Goal: Information Seeking & Learning: Learn about a topic

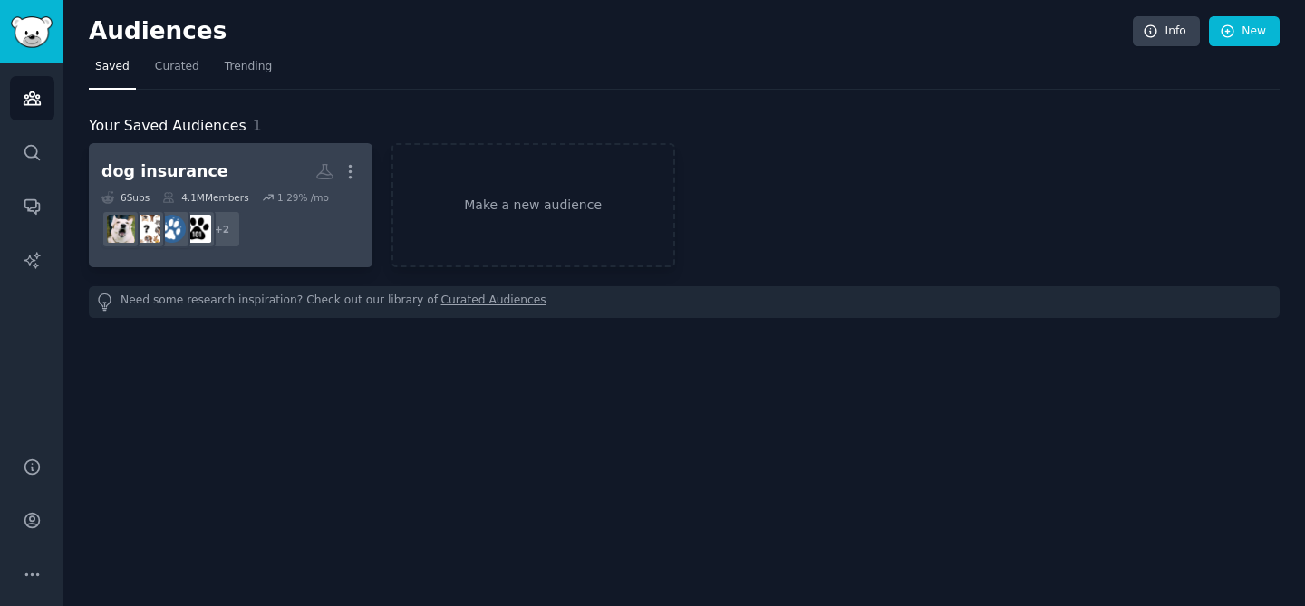
click at [277, 169] on h2 "dog insurance More" at bounding box center [231, 172] width 258 height 32
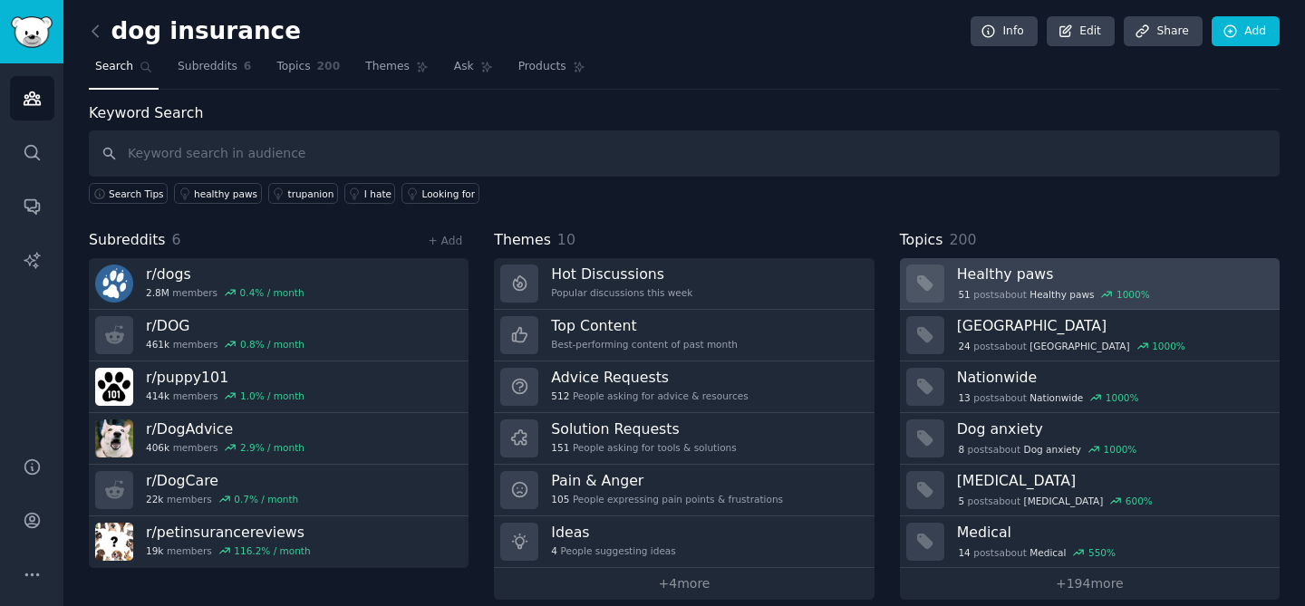
click at [994, 284] on div "51 post s about Healthy paws 1000 %" at bounding box center [1112, 293] width 310 height 19
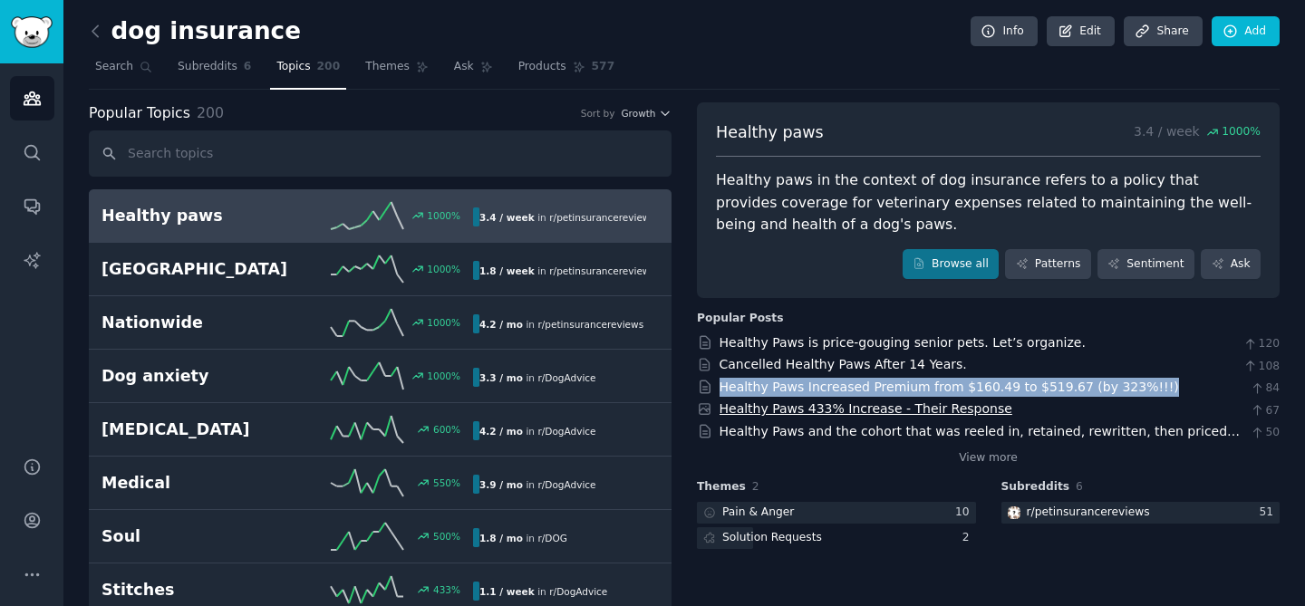
click at [939, 414] on link "Healthy Paws 433% Increase - Their Response" at bounding box center [866, 409] width 293 height 15
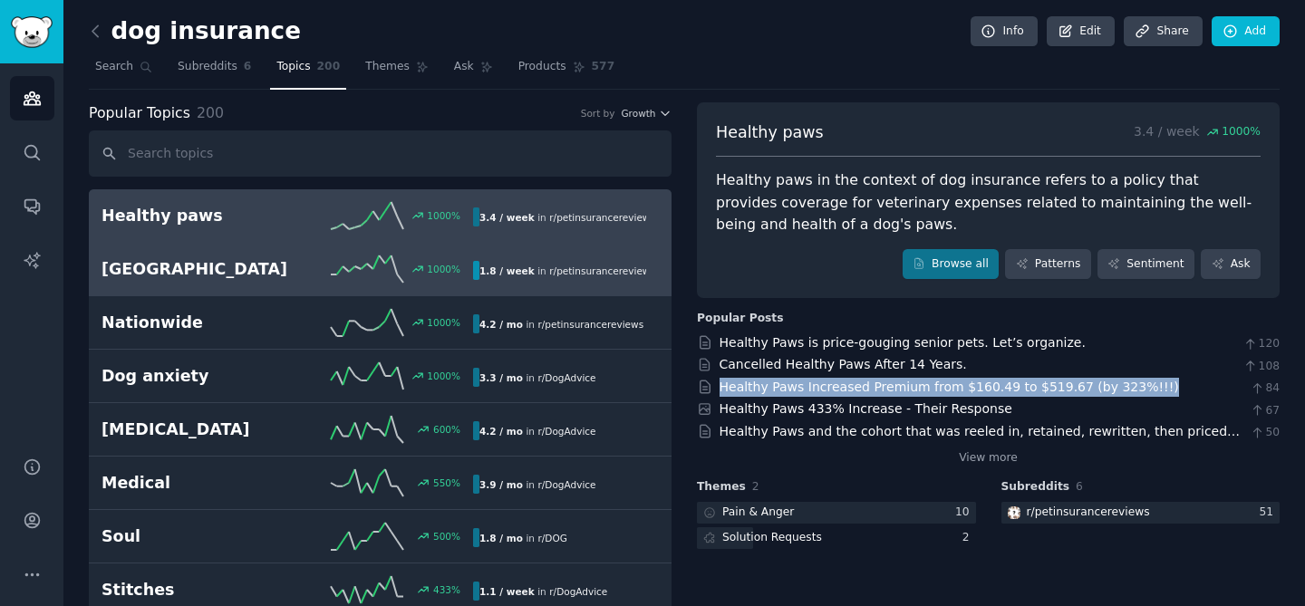
click at [126, 269] on h2 "[GEOGRAPHIC_DATA]" at bounding box center [195, 269] width 186 height 23
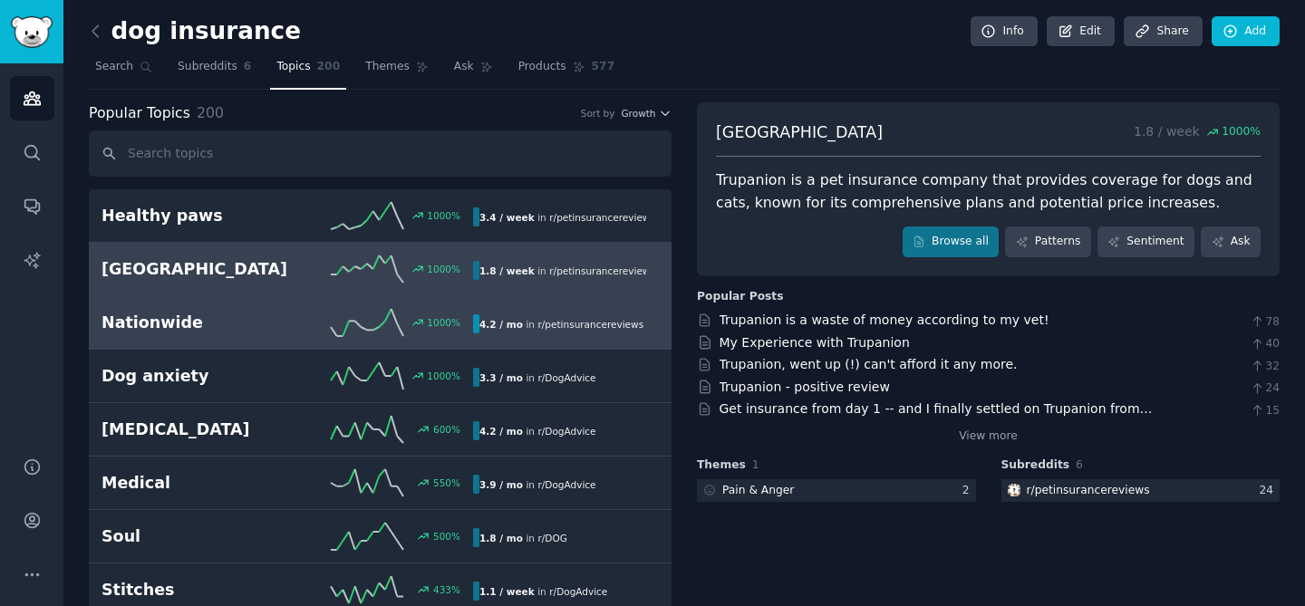
click at [230, 328] on h2 "Nationwide" at bounding box center [195, 323] width 186 height 23
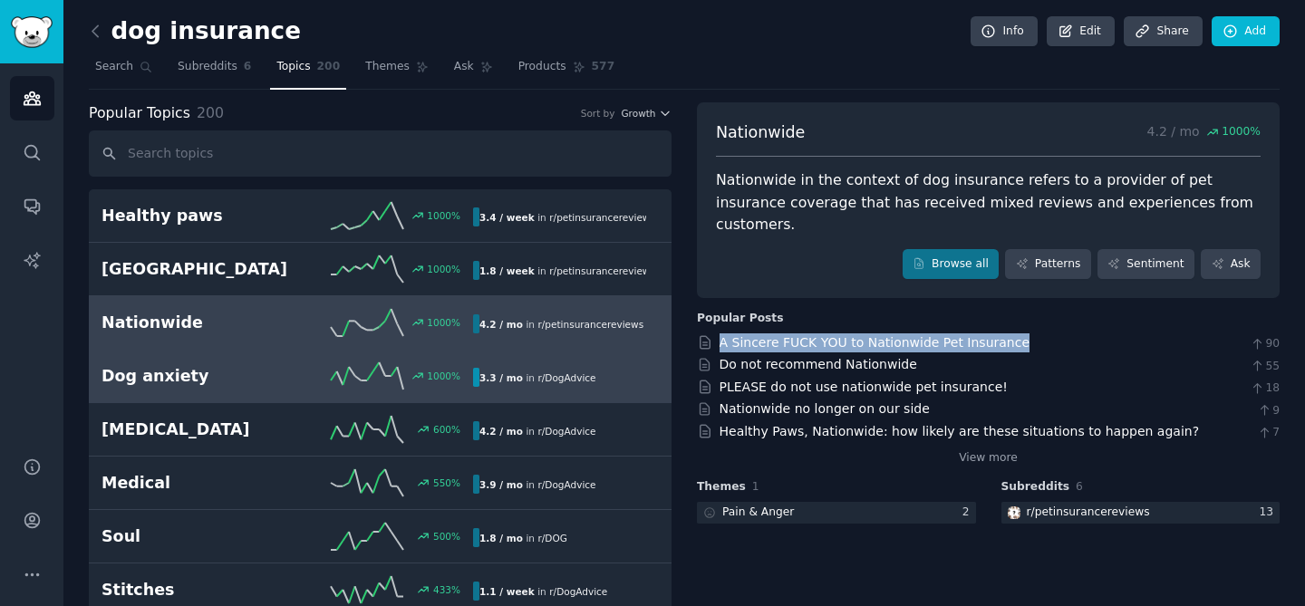
click at [187, 391] on link "Dog anxiety 1000 % 3.3 / mo in r/ DogAdvice" at bounding box center [380, 376] width 583 height 53
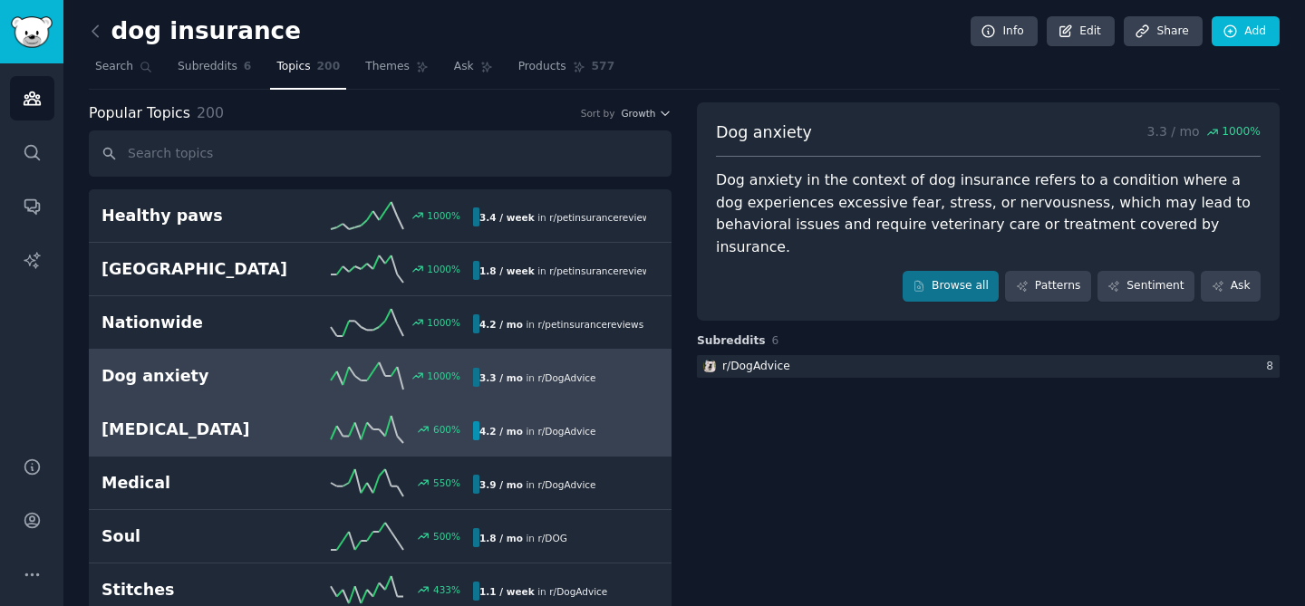
click at [246, 436] on h2 "[MEDICAL_DATA]" at bounding box center [195, 430] width 186 height 23
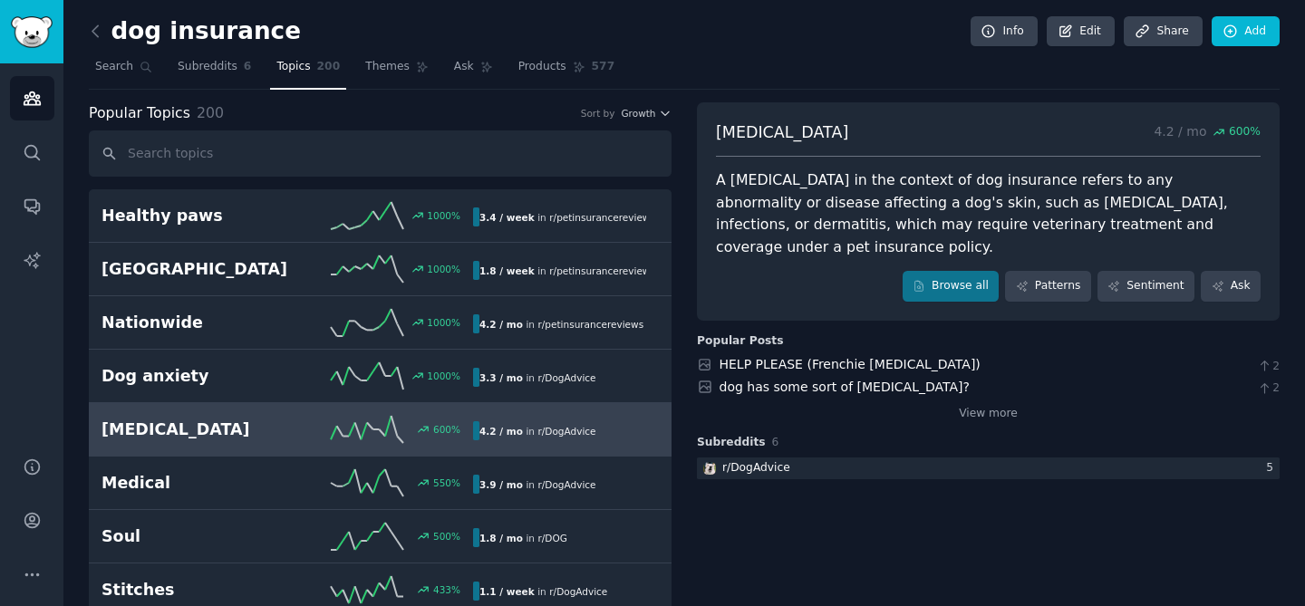
click at [651, 121] on div "Popular Topics 200 Sort by Growth" at bounding box center [380, 113] width 583 height 23
click at [659, 116] on icon "button" at bounding box center [665, 113] width 13 height 13
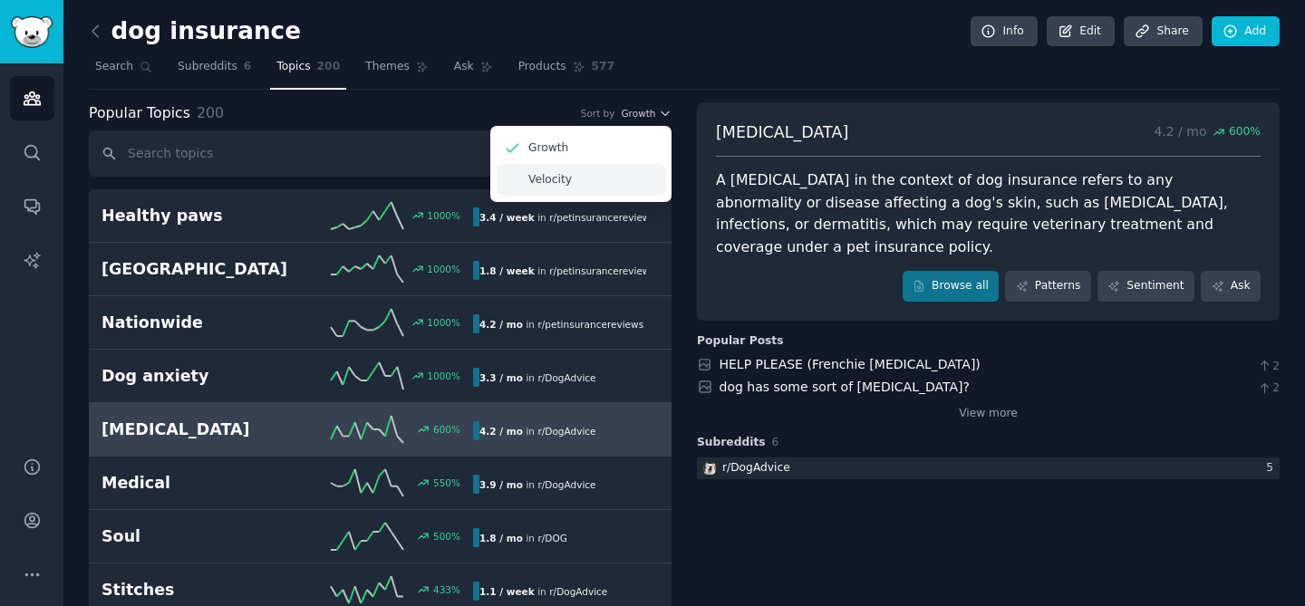
click at [566, 184] on p "Velocity" at bounding box center [551, 180] width 44 height 16
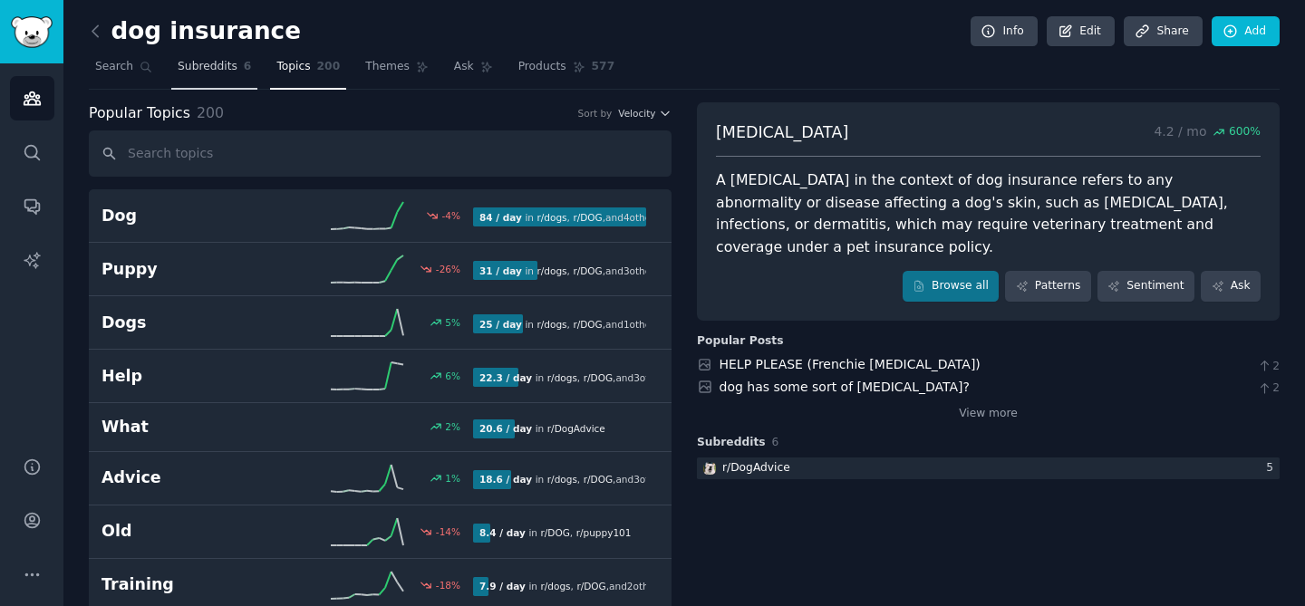
click at [227, 76] on link "Subreddits 6" at bounding box center [214, 71] width 86 height 37
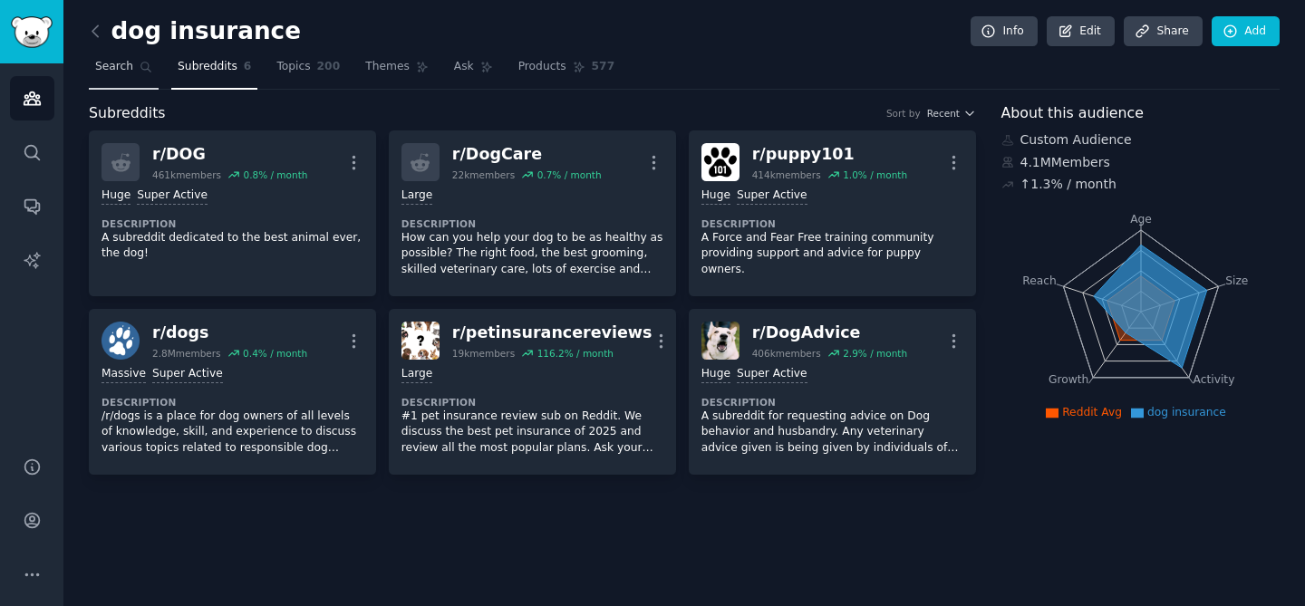
click at [119, 73] on span "Search" at bounding box center [114, 67] width 38 height 16
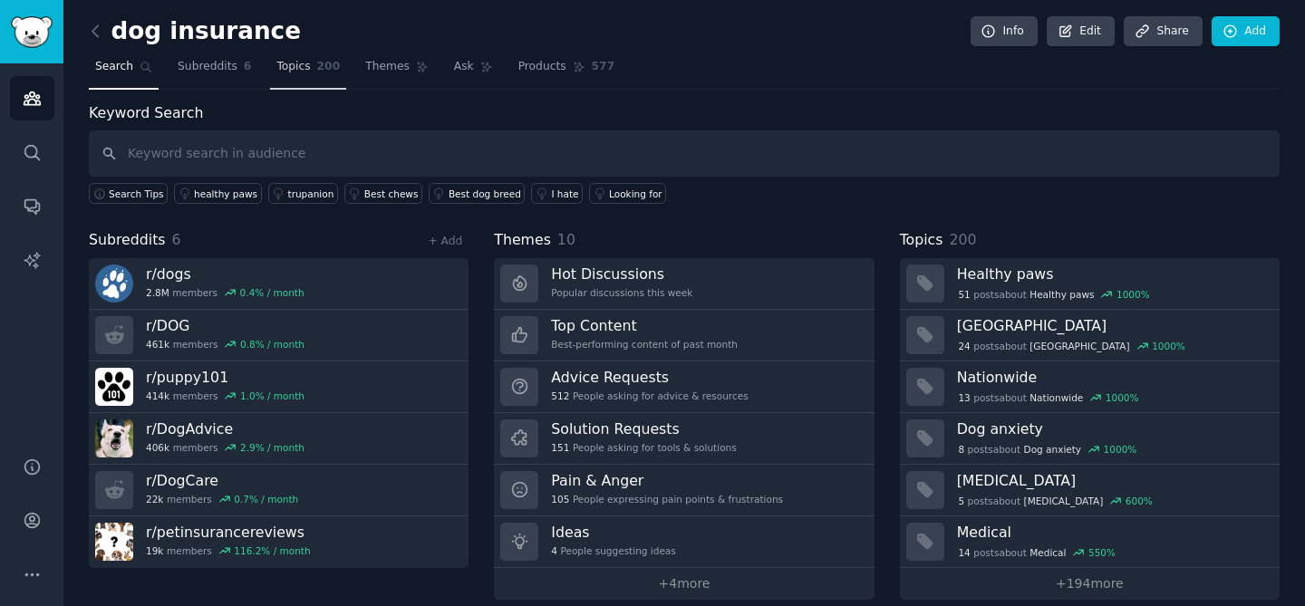
click at [310, 63] on link "Topics 200" at bounding box center [308, 71] width 76 height 37
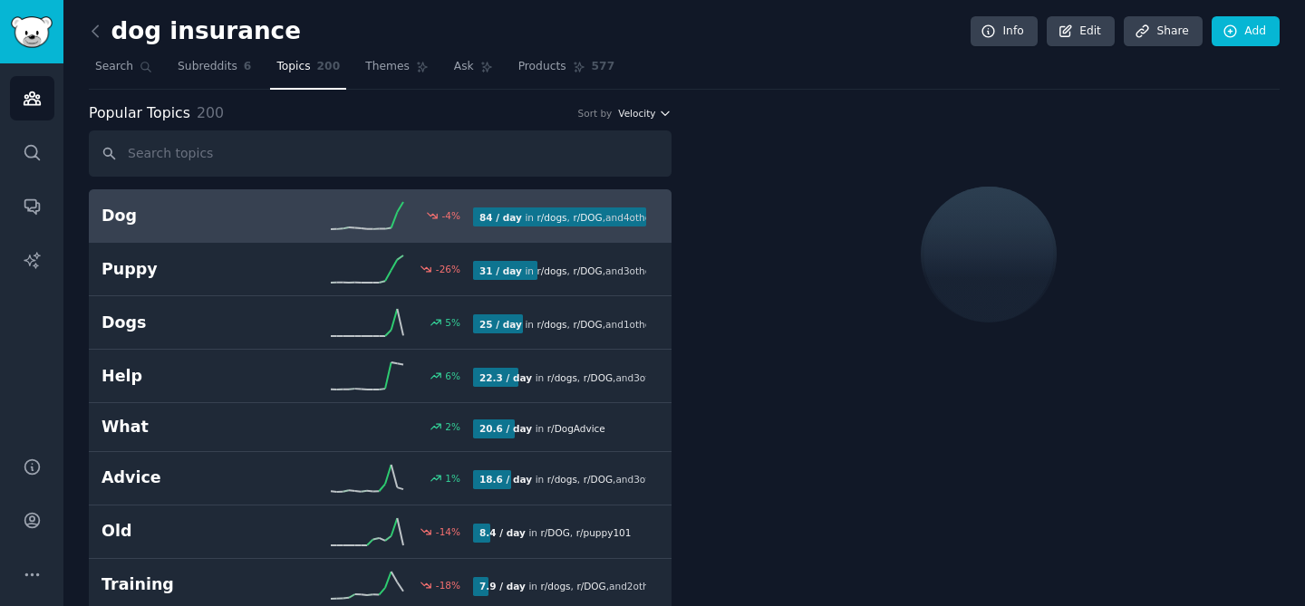
click at [655, 114] on button "Velocity" at bounding box center [644, 113] width 53 height 13
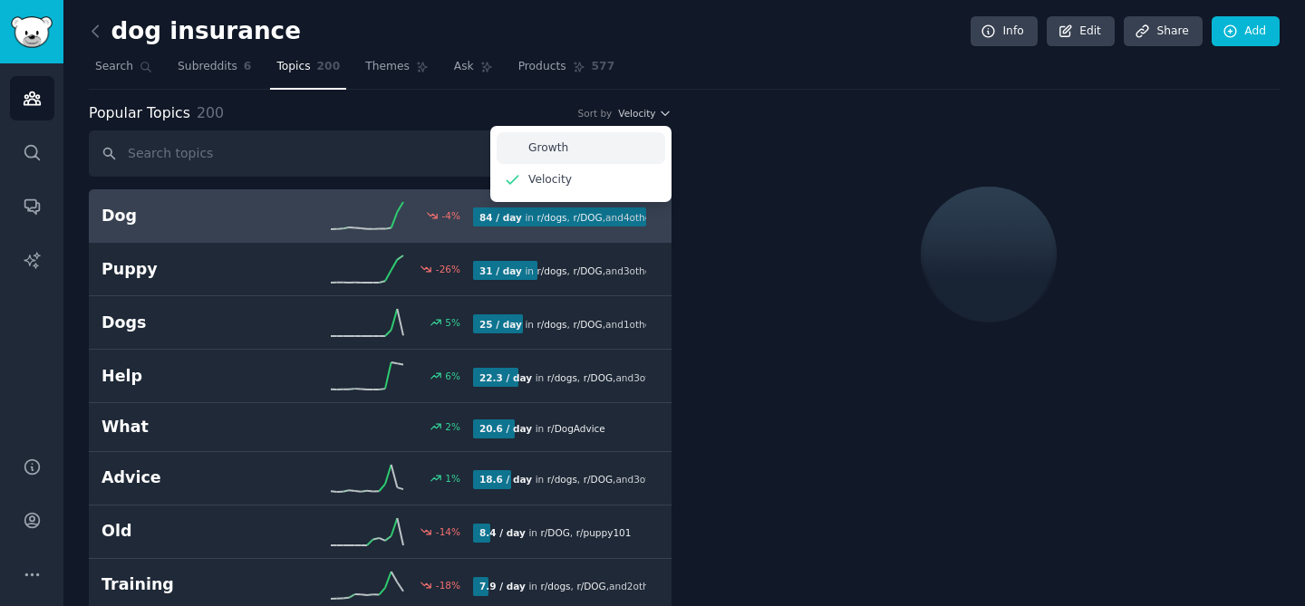
click at [611, 144] on div "Growth" at bounding box center [581, 148] width 169 height 32
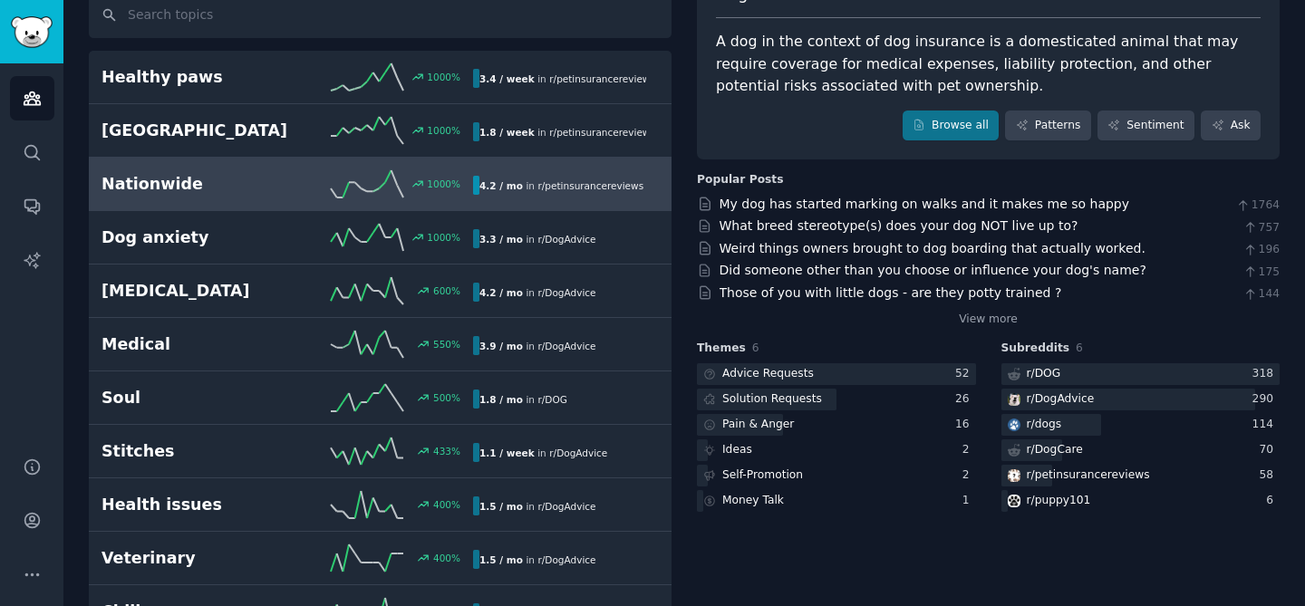
scroll to position [144, 0]
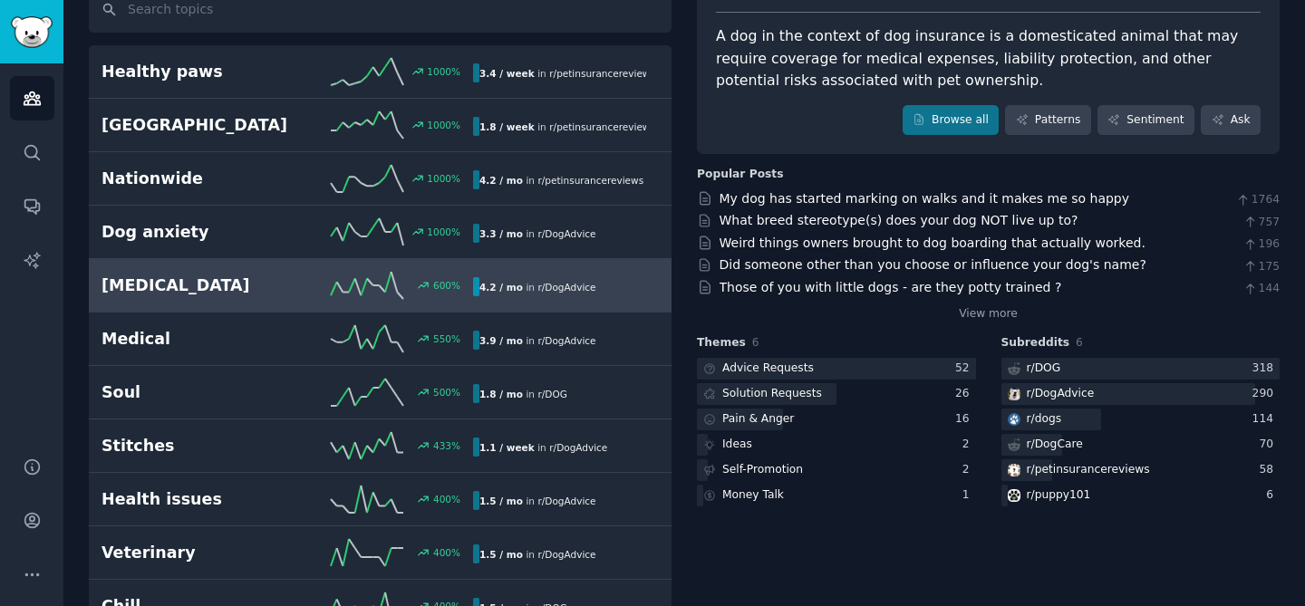
click at [267, 279] on h2 "[MEDICAL_DATA]" at bounding box center [195, 286] width 186 height 23
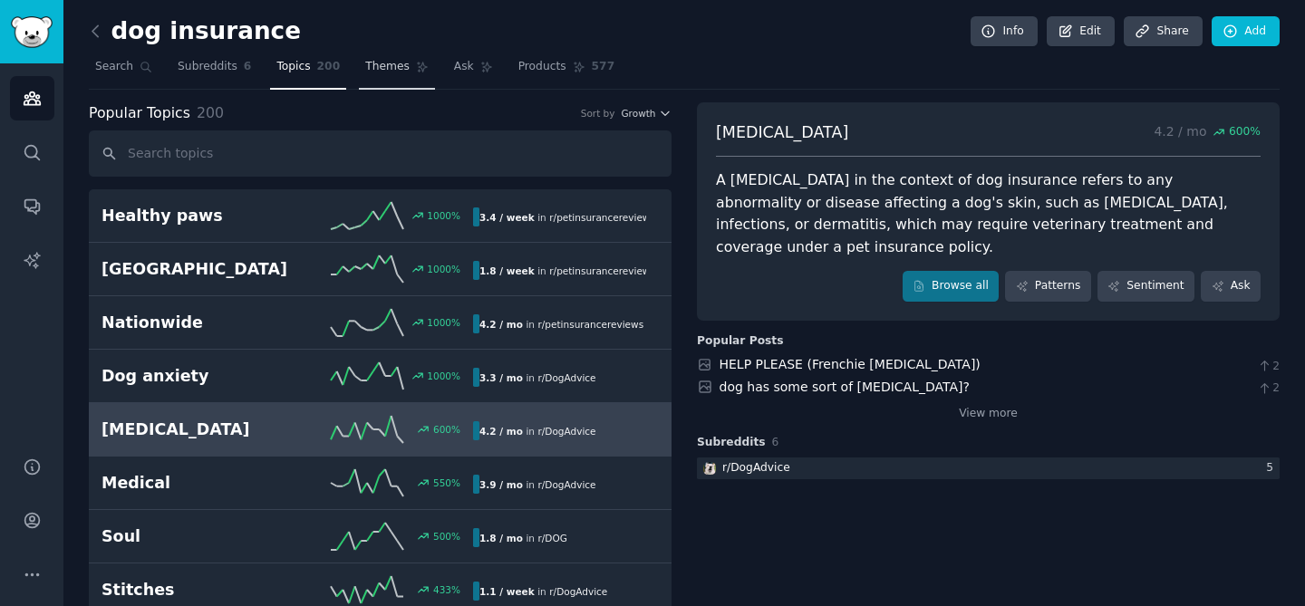
click at [416, 70] on icon at bounding box center [422, 67] width 13 height 13
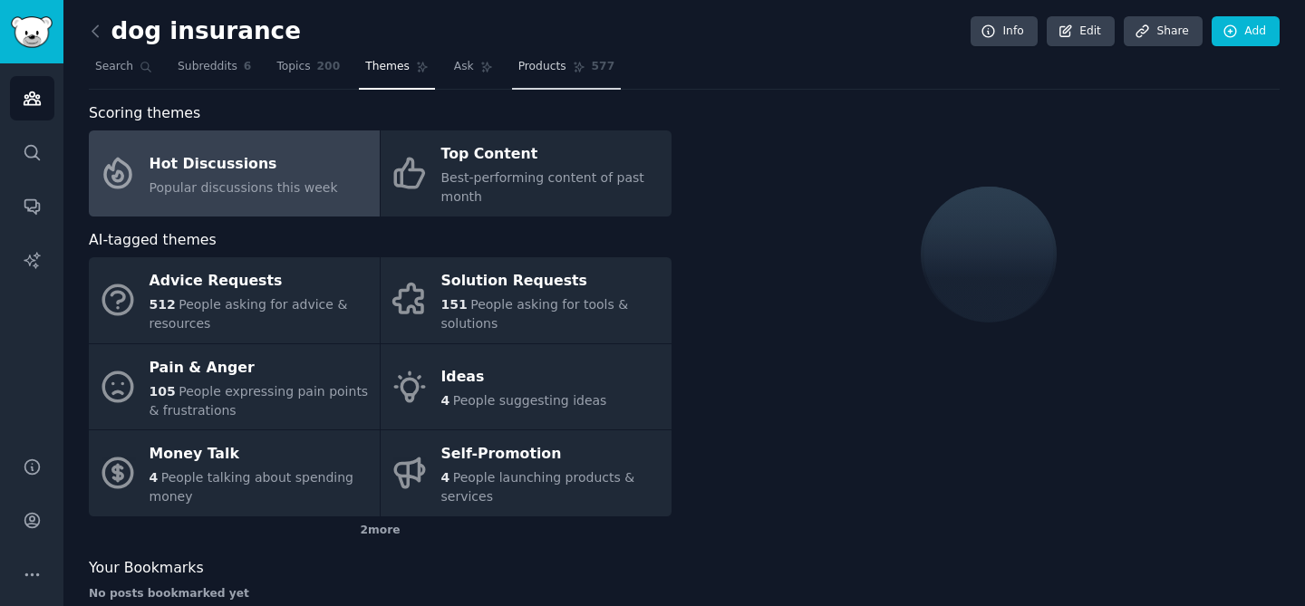
click at [546, 67] on span "Products" at bounding box center [543, 67] width 48 height 16
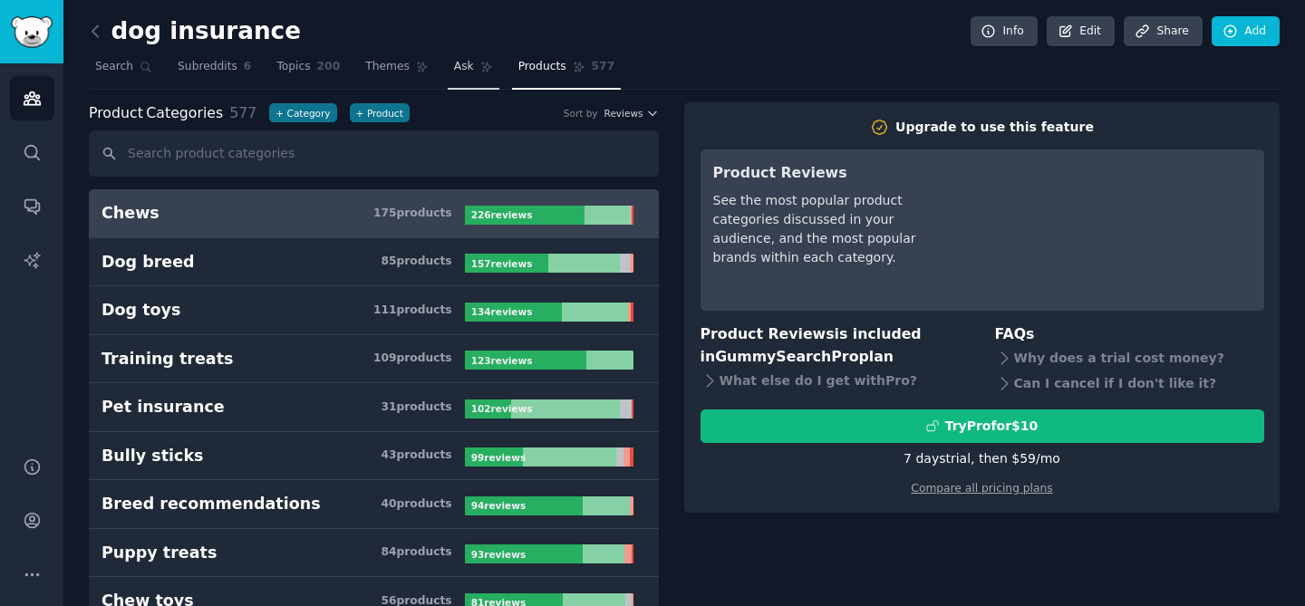
click at [466, 64] on span "Ask" at bounding box center [464, 67] width 20 height 16
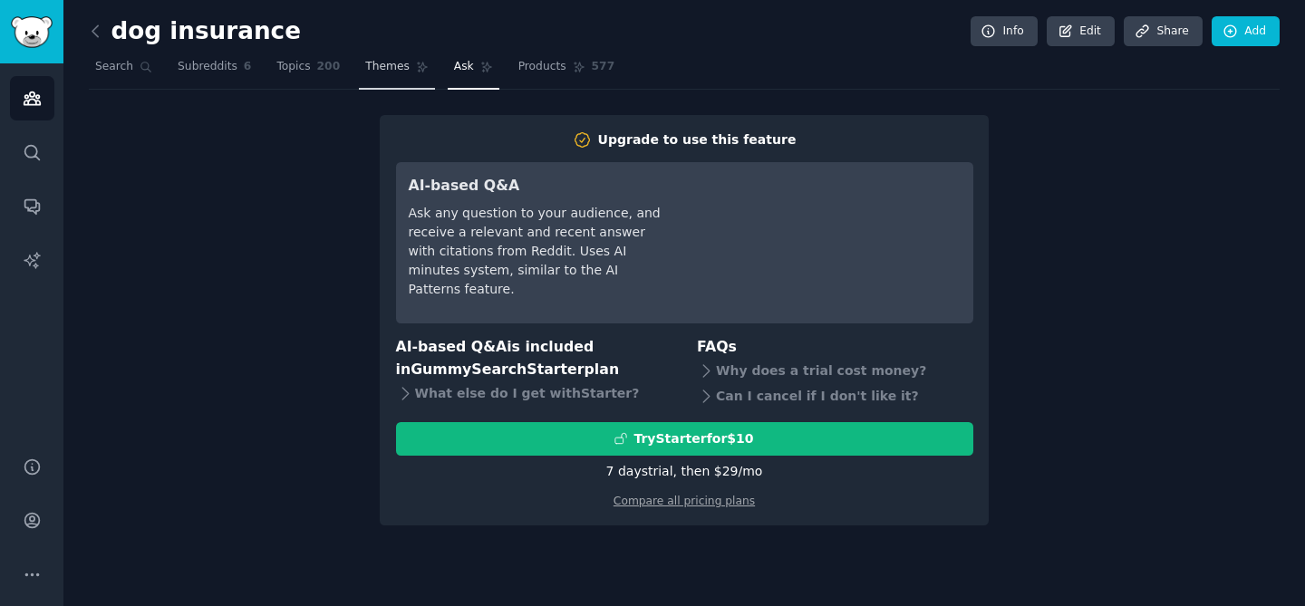
click at [393, 66] on span "Themes" at bounding box center [387, 67] width 44 height 16
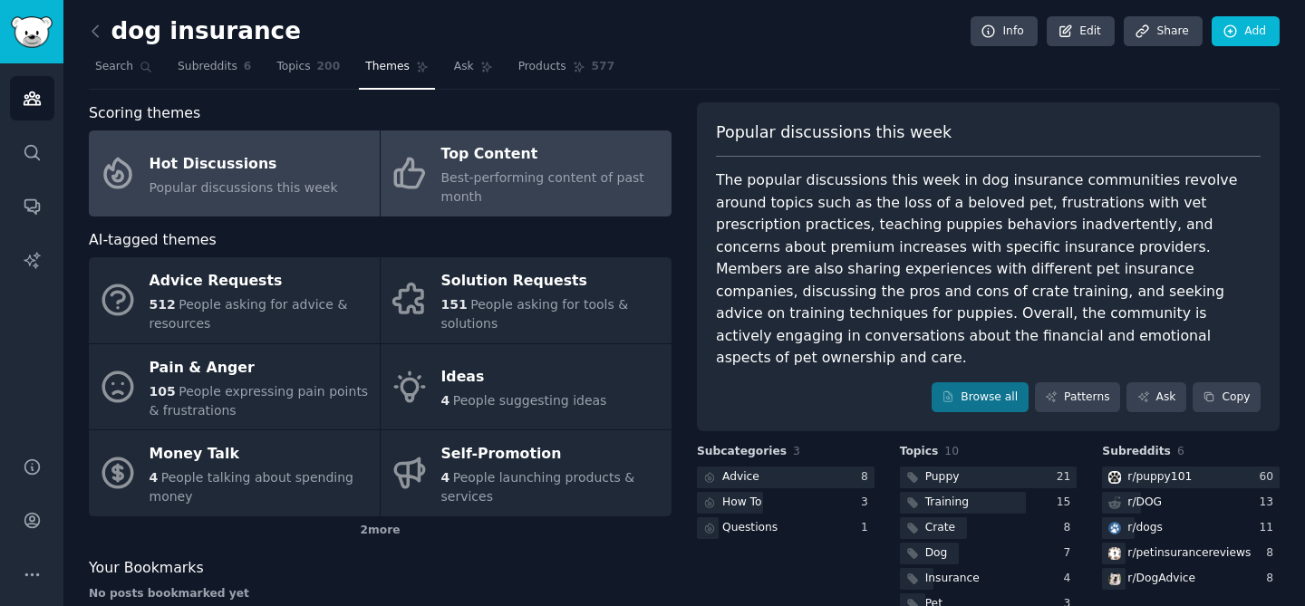
click at [501, 173] on span "Best-performing content of past month" at bounding box center [542, 187] width 203 height 34
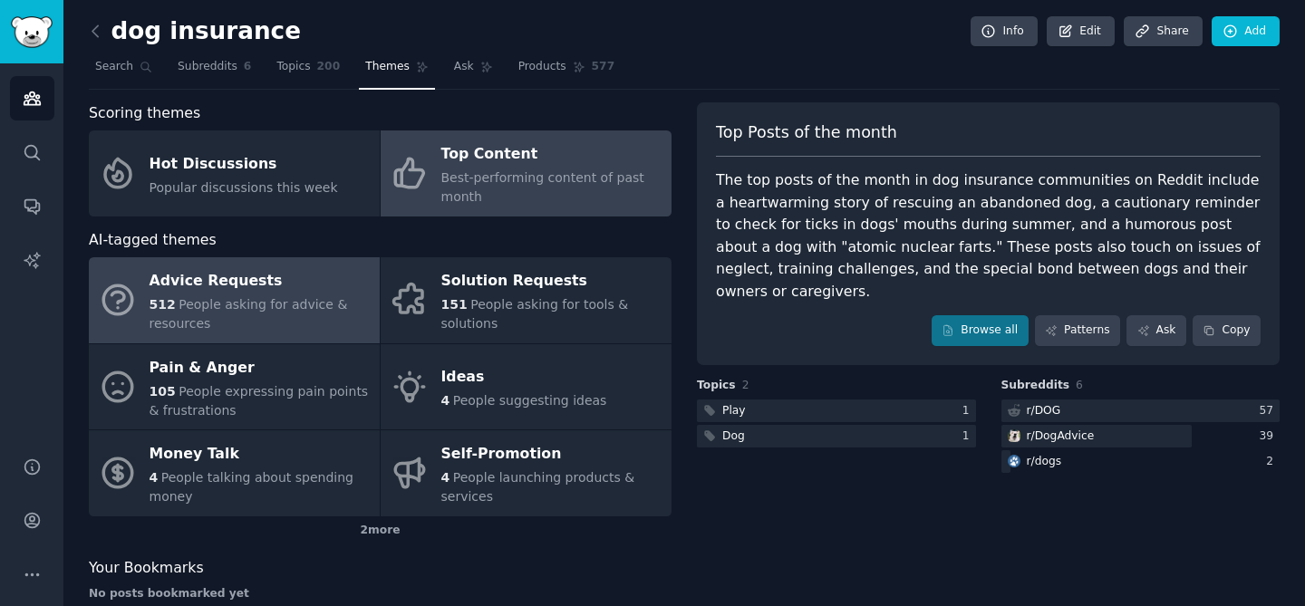
click at [257, 286] on div "Advice Requests" at bounding box center [260, 281] width 221 height 29
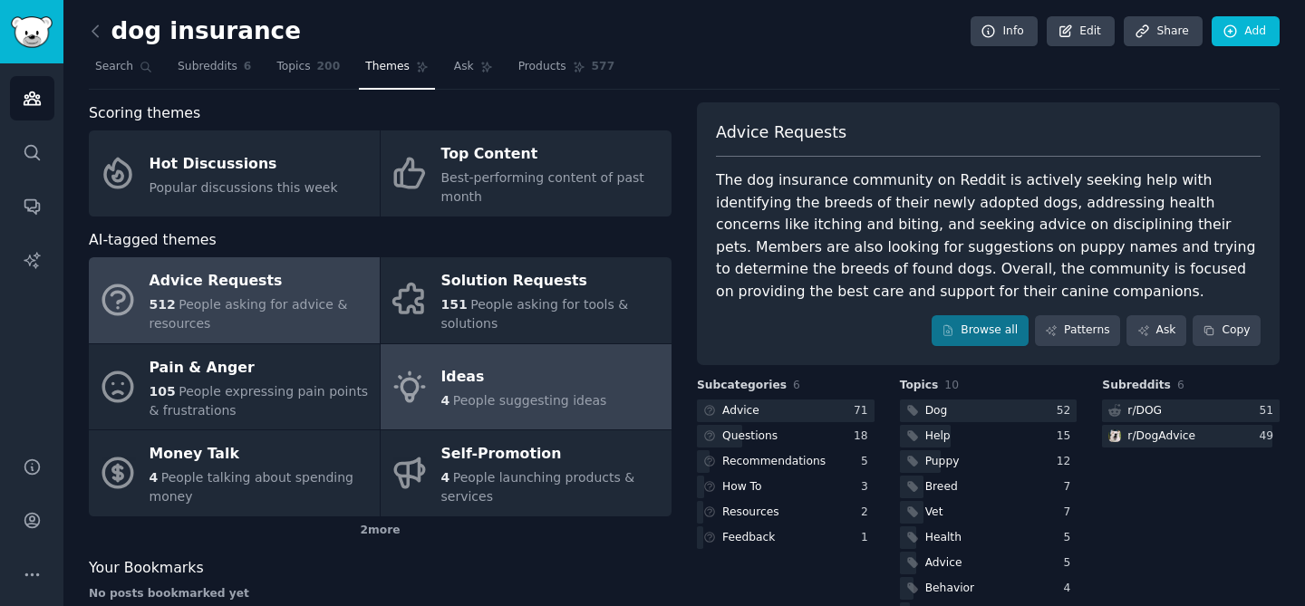
click at [504, 365] on div "Ideas" at bounding box center [524, 378] width 166 height 29
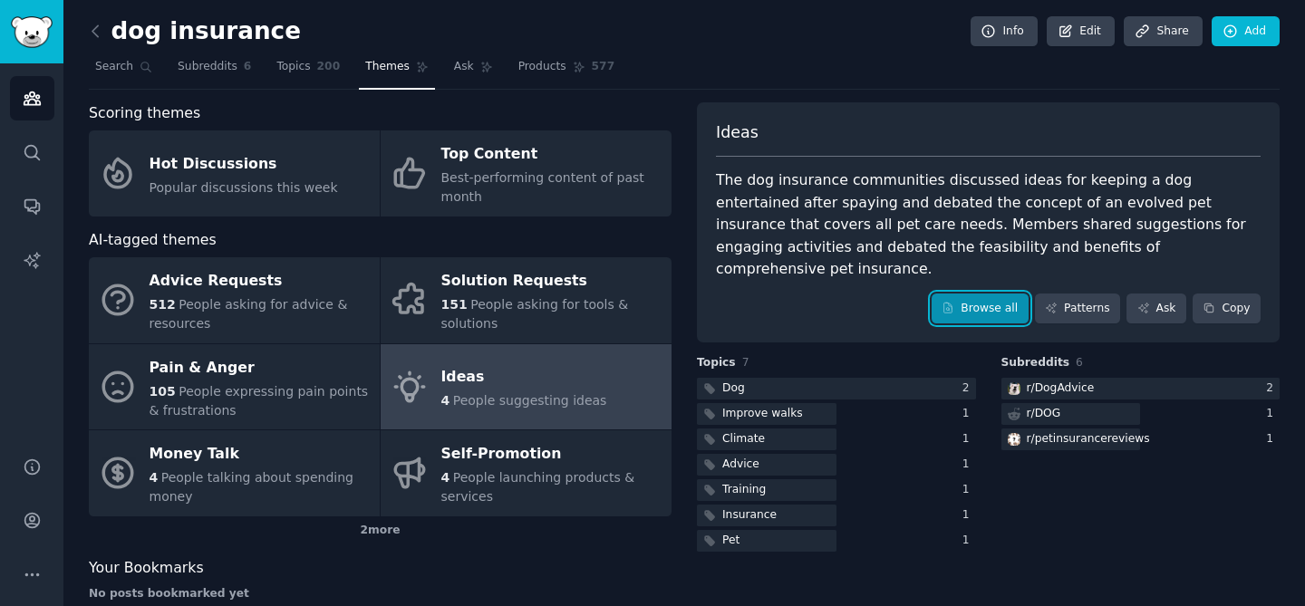
click at [1006, 294] on link "Browse all" at bounding box center [980, 309] width 97 height 31
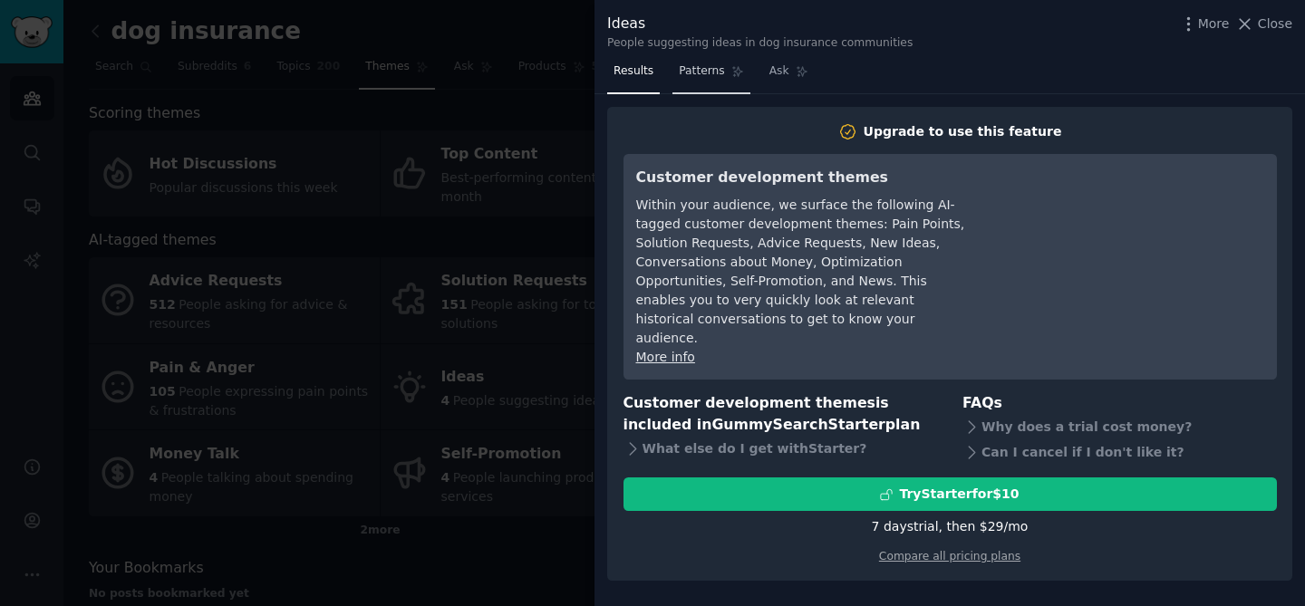
click at [688, 73] on span "Patterns" at bounding box center [701, 71] width 45 height 16
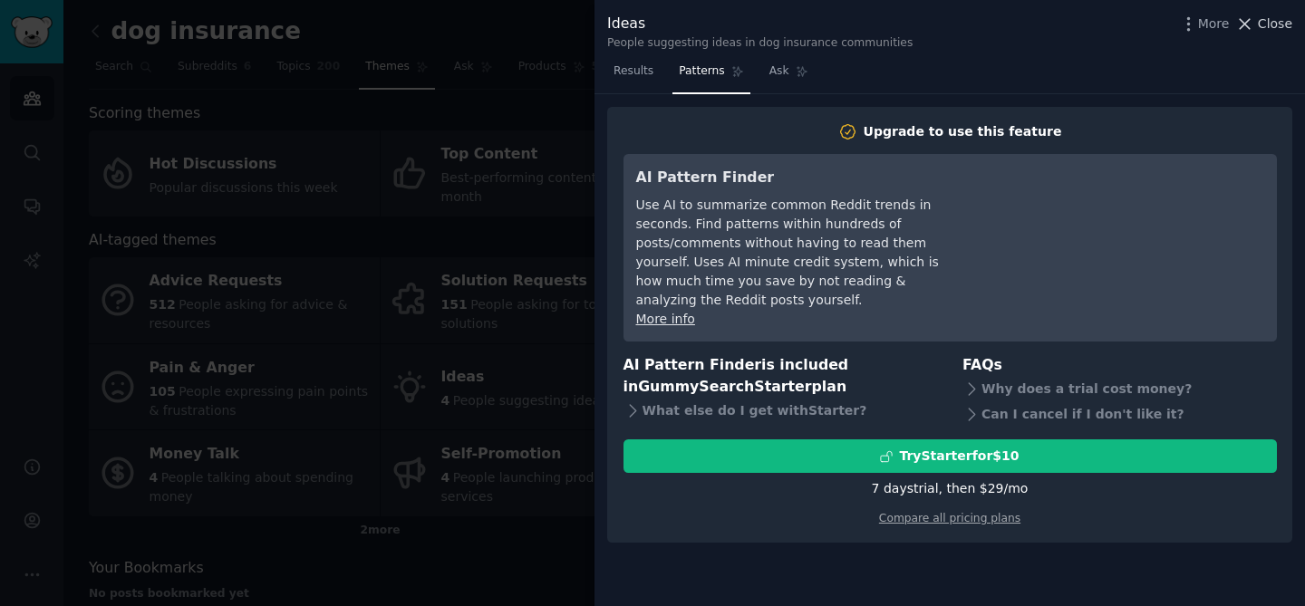
click at [1266, 20] on span "Close" at bounding box center [1275, 24] width 34 height 19
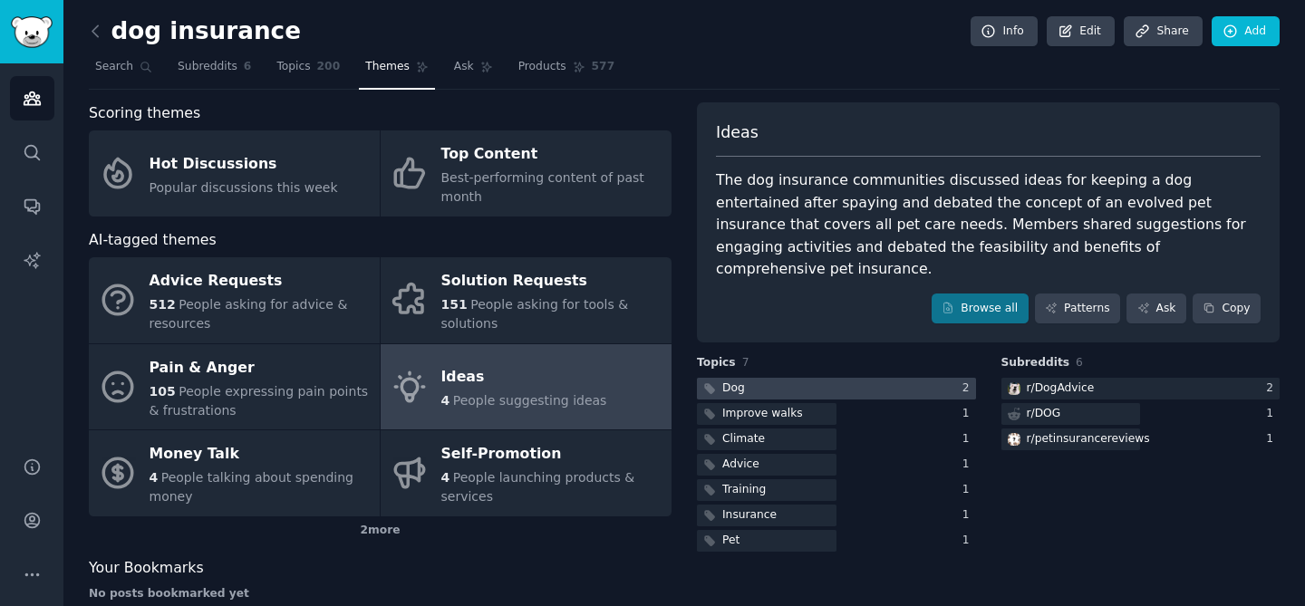
click at [835, 378] on div at bounding box center [836, 389] width 279 height 23
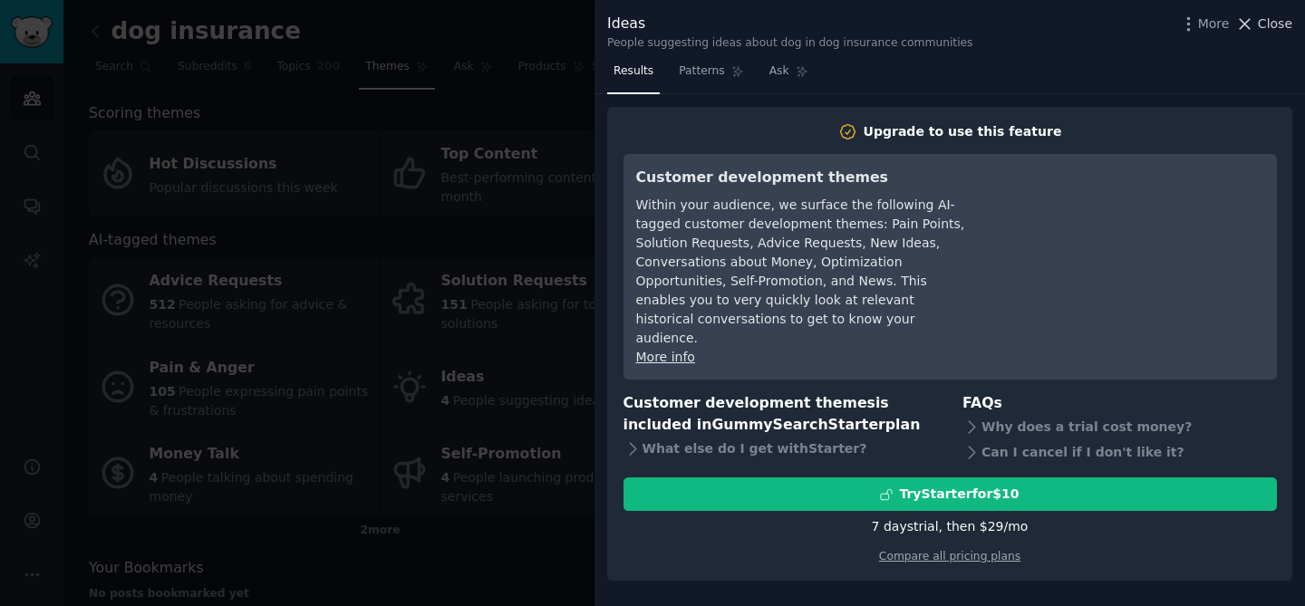
click at [1272, 21] on span "Close" at bounding box center [1275, 24] width 34 height 19
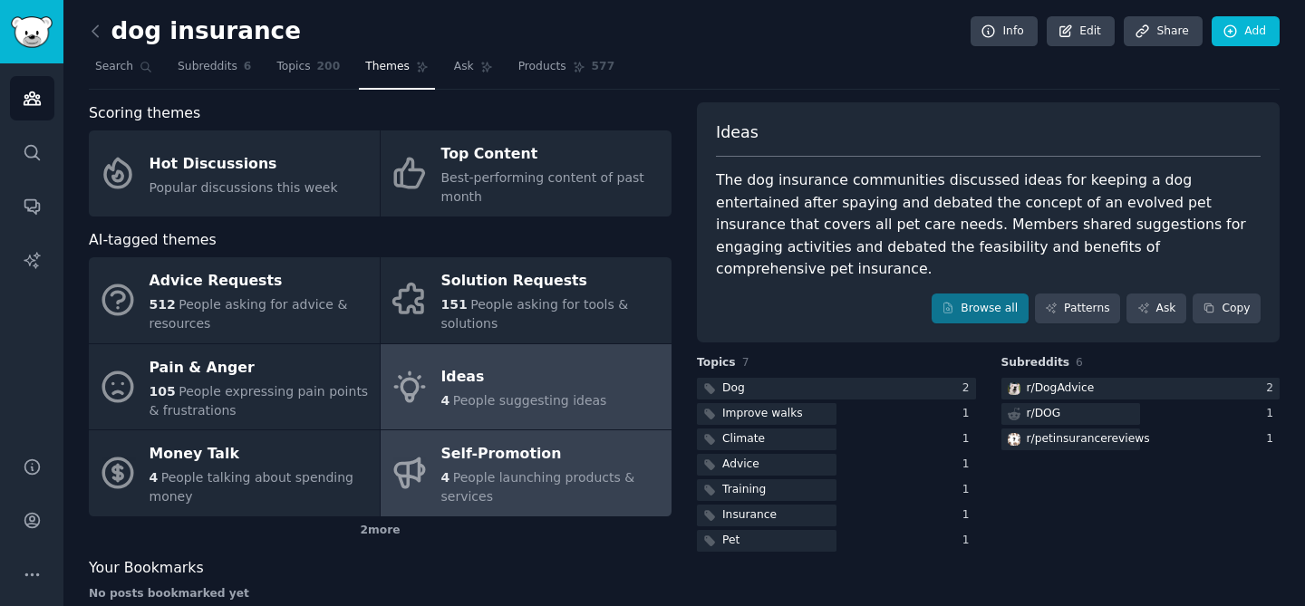
click at [490, 441] on div "Self-Promotion" at bounding box center [551, 455] width 221 height 29
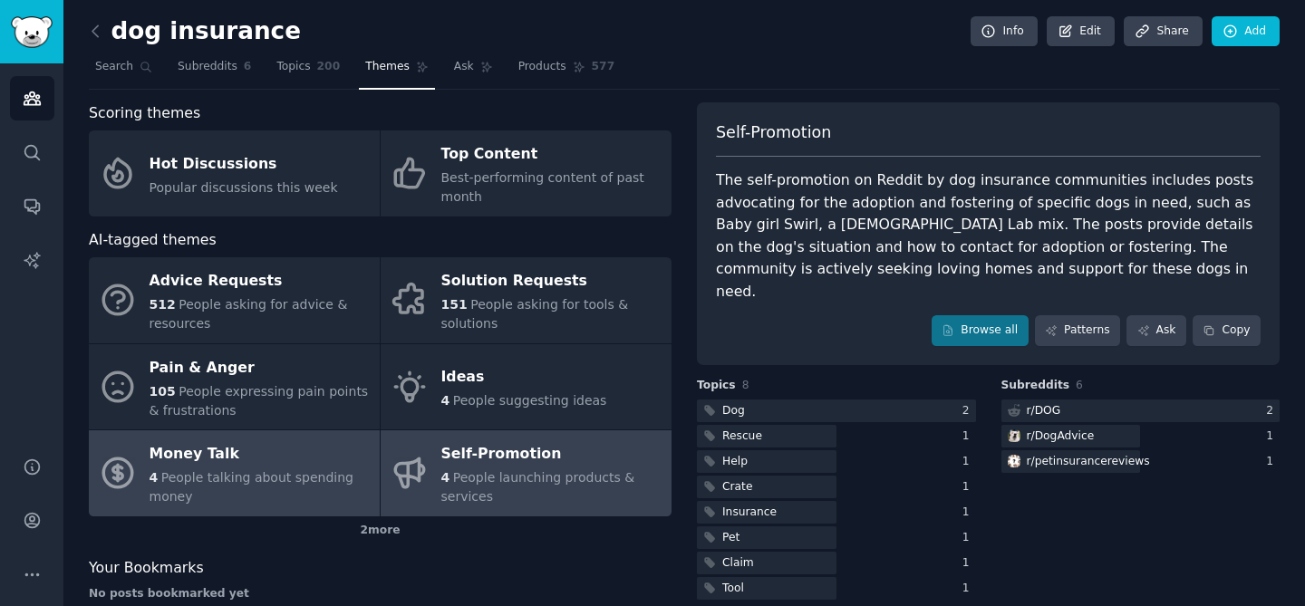
click at [274, 456] on div "Money Talk" at bounding box center [260, 455] width 221 height 29
